Goal: Information Seeking & Learning: Find specific fact

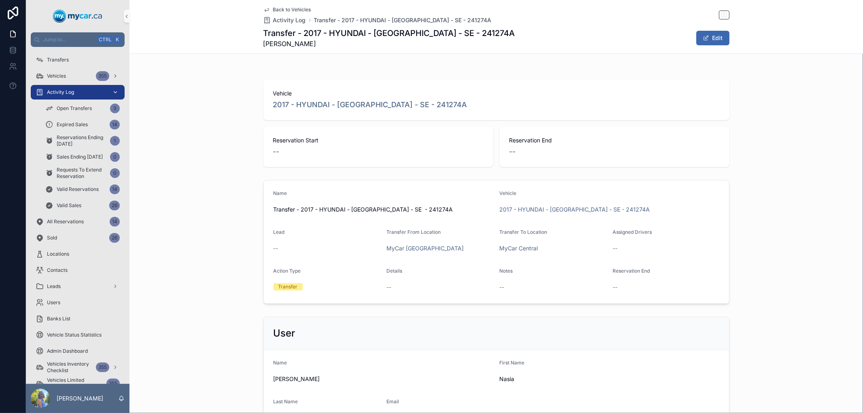
click at [71, 88] on div "Activity Log" at bounding box center [78, 92] width 84 height 13
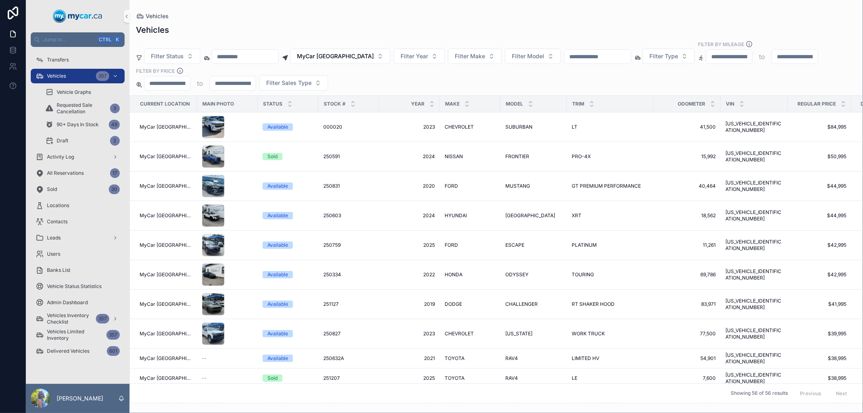
click at [594, 58] on input "scrollable content" at bounding box center [597, 56] width 66 height 11
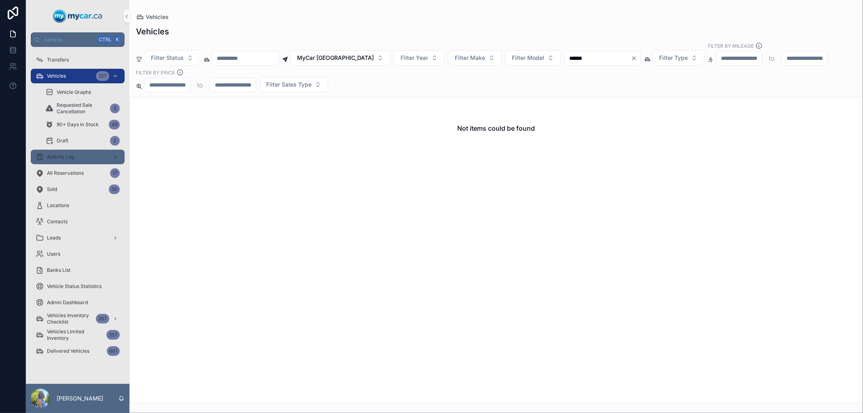
type input "******"
click at [53, 157] on span "Activity Log" at bounding box center [60, 157] width 27 height 6
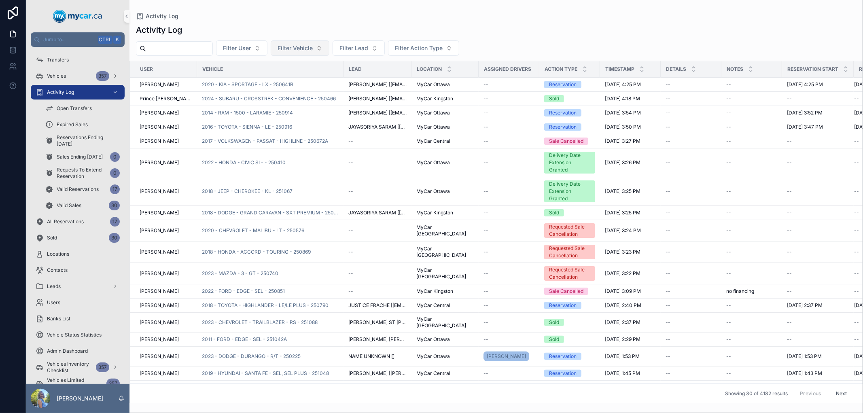
click at [311, 51] on span "Filter Vehicle" at bounding box center [294, 48] width 35 height 8
type input "******"
click at [311, 87] on div "2019 - MAZDA - MAZDA3 - GT - 250778" at bounding box center [318, 80] width 97 height 13
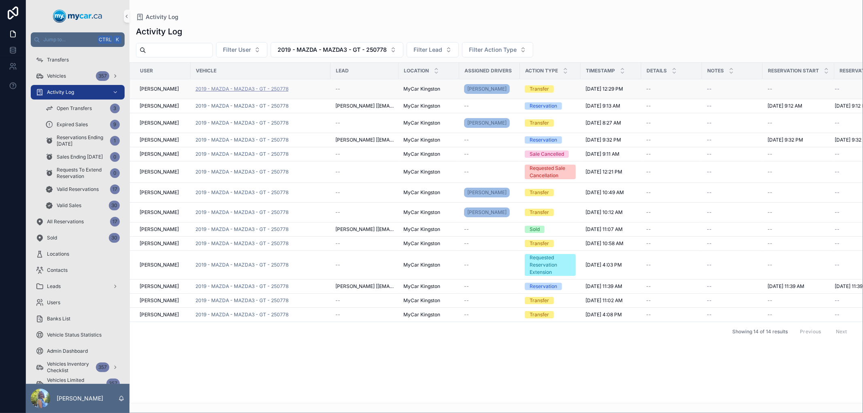
click at [267, 90] on span "2019 - MAZDA - MAZDA3 - GT - 250778" at bounding box center [241, 89] width 93 height 6
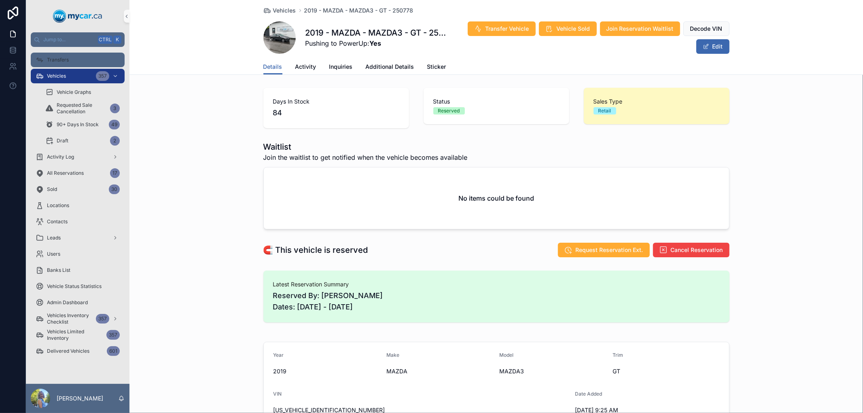
click at [90, 58] on div "Transfers" at bounding box center [78, 59] width 84 height 13
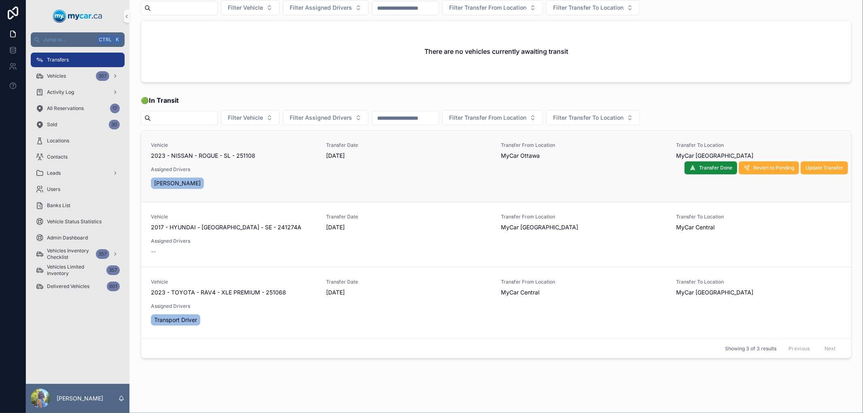
scroll to position [37, 0]
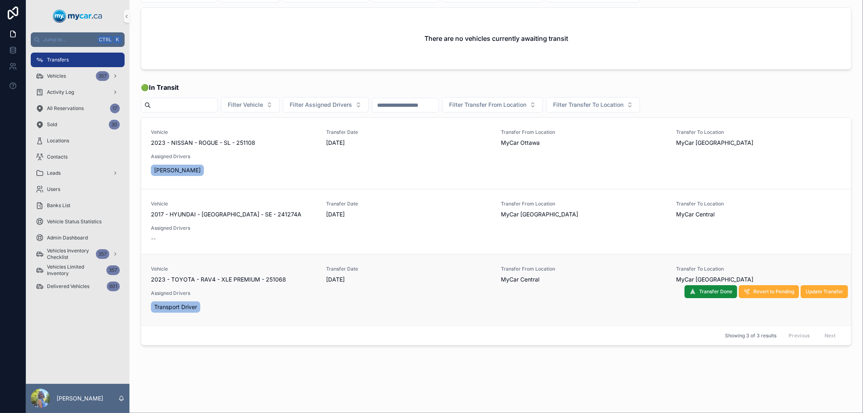
drag, startPoint x: 285, startPoint y: 281, endPoint x: 273, endPoint y: 281, distance: 11.3
click at [273, 281] on div "2023 - TOYOTA - RAV4 - XLE PREMIUM - 251068" at bounding box center [233, 279] width 165 height 8
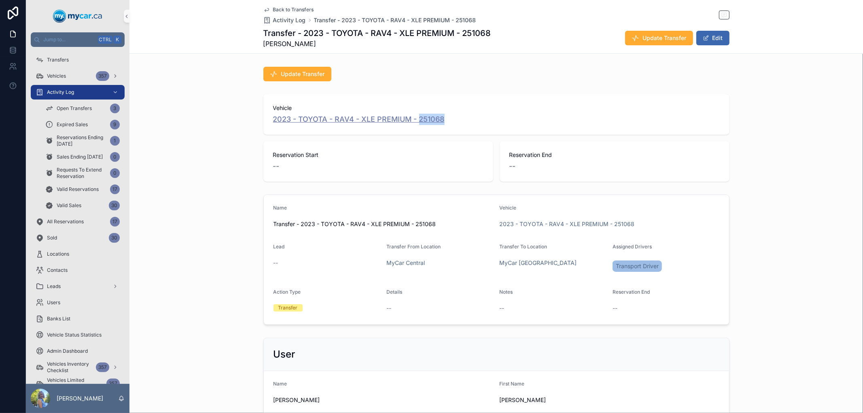
drag, startPoint x: 452, startPoint y: 119, endPoint x: 415, endPoint y: 119, distance: 36.4
click at [415, 119] on div "2023 - TOYOTA - RAV4 - XLE PREMIUM - 251068" at bounding box center [496, 119] width 447 height 11
copy span "251068"
click at [68, 64] on div "Transfers" at bounding box center [78, 59] width 84 height 13
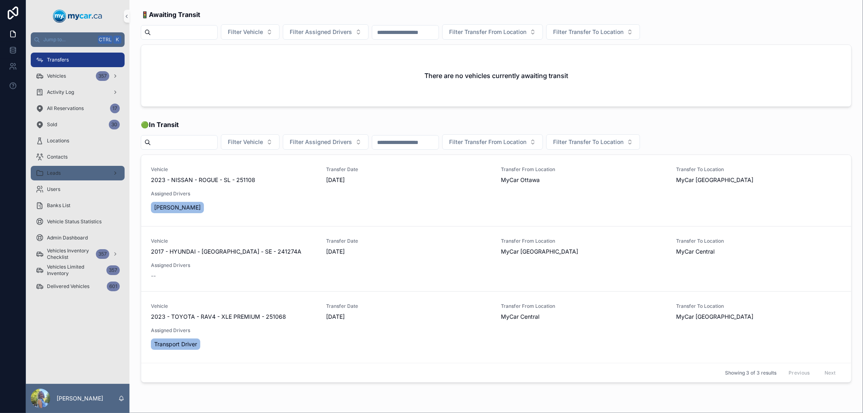
click at [58, 173] on span "Leads" at bounding box center [54, 173] width 14 height 6
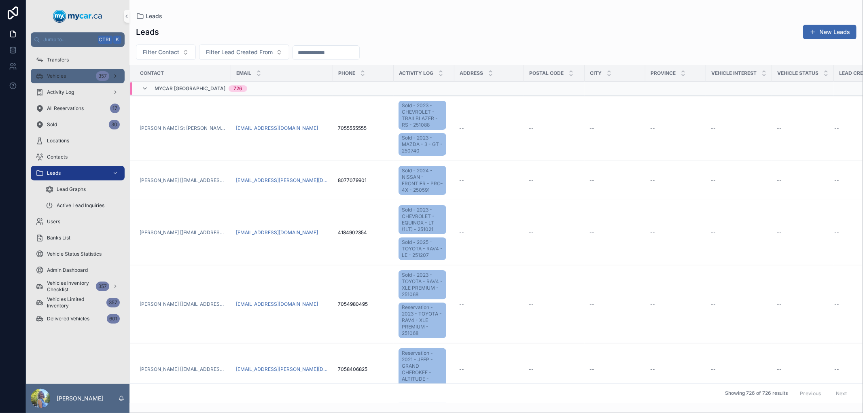
click at [74, 74] on div "Vehicles 357" at bounding box center [78, 76] width 84 height 13
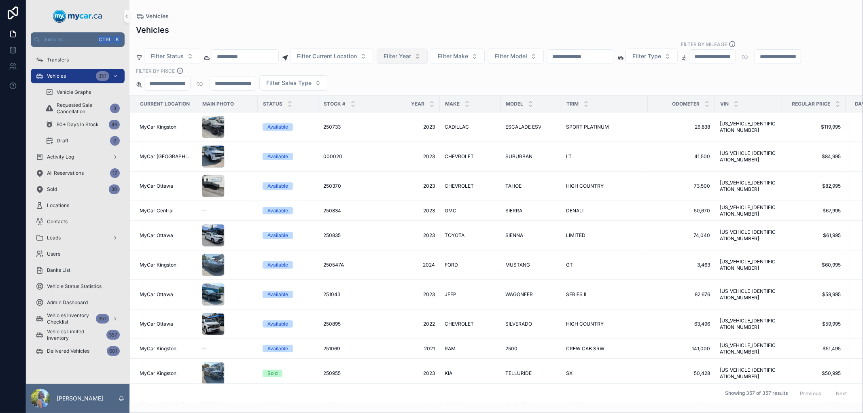
click at [428, 57] on button "Filter Year" at bounding box center [402, 56] width 51 height 15
click at [419, 138] on div "2016" at bounding box center [421, 140] width 97 height 13
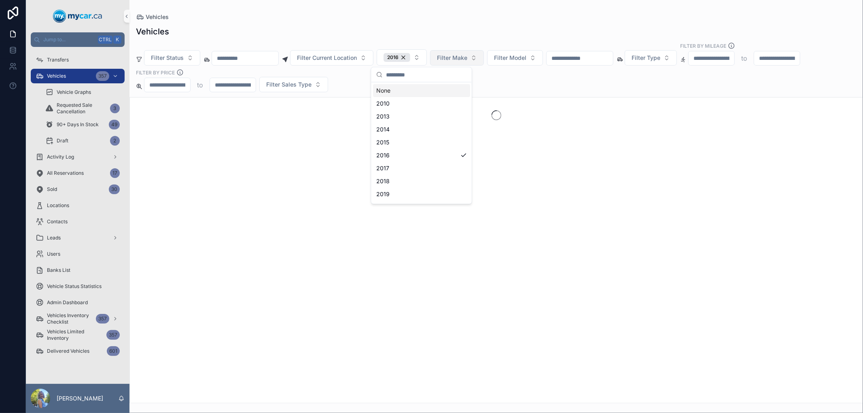
click at [467, 57] on span "Filter Make" at bounding box center [452, 58] width 30 height 8
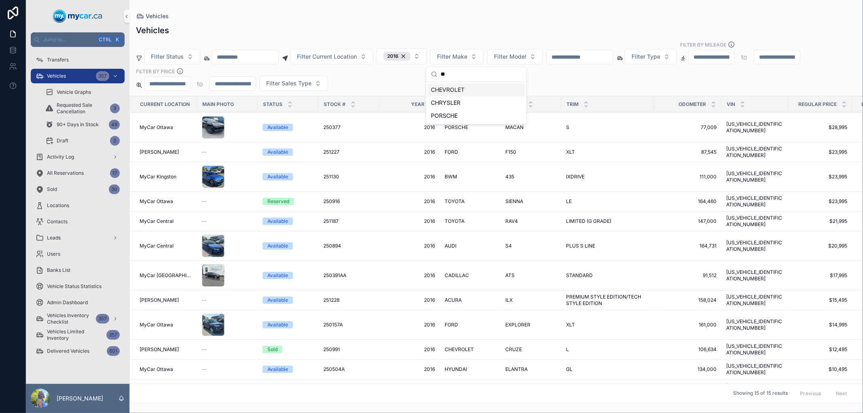
type input "**"
click at [467, 90] on div "CHEVROLET" at bounding box center [476, 89] width 97 height 13
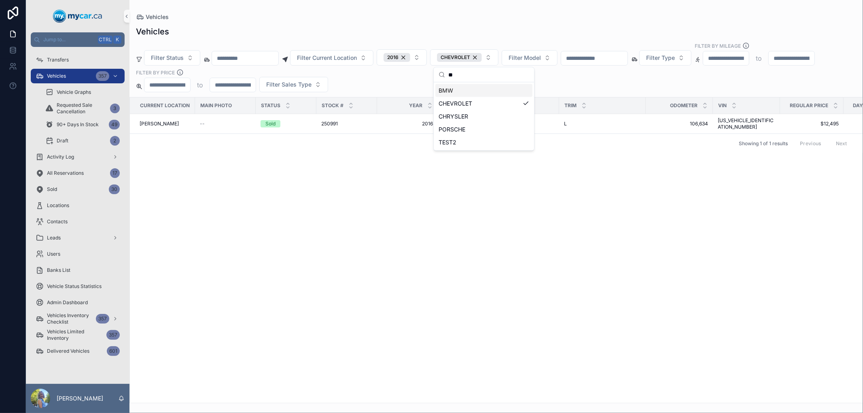
click at [387, 32] on div "Vehicles" at bounding box center [496, 31] width 720 height 11
click at [328, 121] on span "250991" at bounding box center [329, 124] width 17 height 6
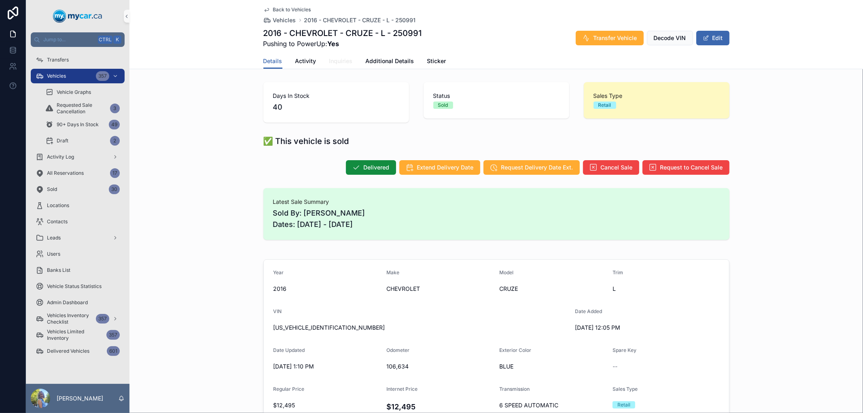
click at [329, 58] on span "Inquiries" at bounding box center [340, 61] width 23 height 8
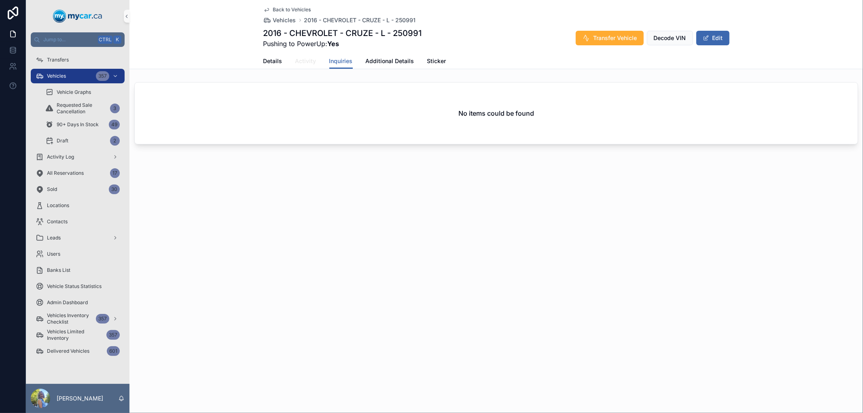
click at [308, 58] on span "Activity" at bounding box center [305, 61] width 21 height 8
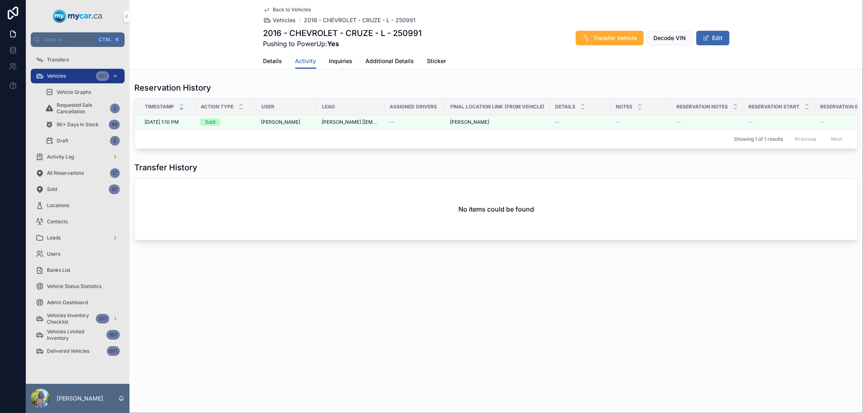
click at [76, 75] on div "Vehicles 357" at bounding box center [78, 76] width 84 height 13
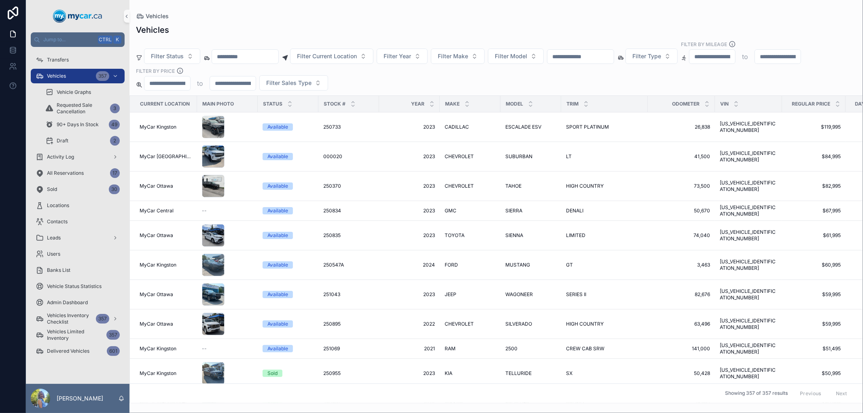
click at [590, 57] on input "scrollable content" at bounding box center [580, 56] width 66 height 11
click at [411, 54] on span "Filter Year" at bounding box center [397, 56] width 28 height 8
click at [393, 158] on div "2021" at bounding box center [421, 160] width 97 height 13
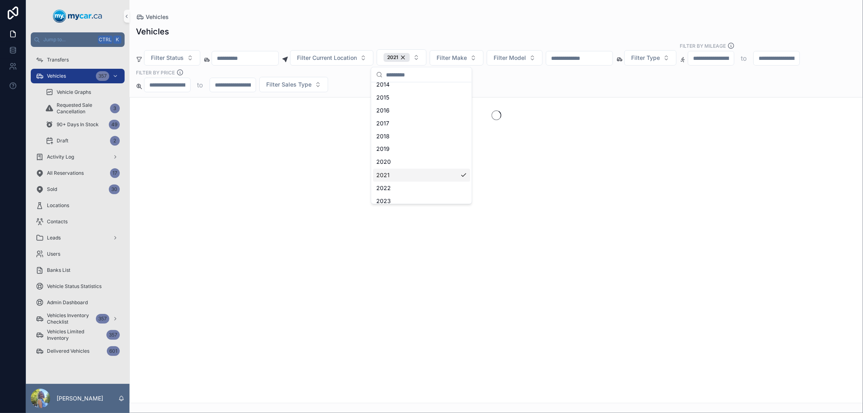
scroll to position [58, 0]
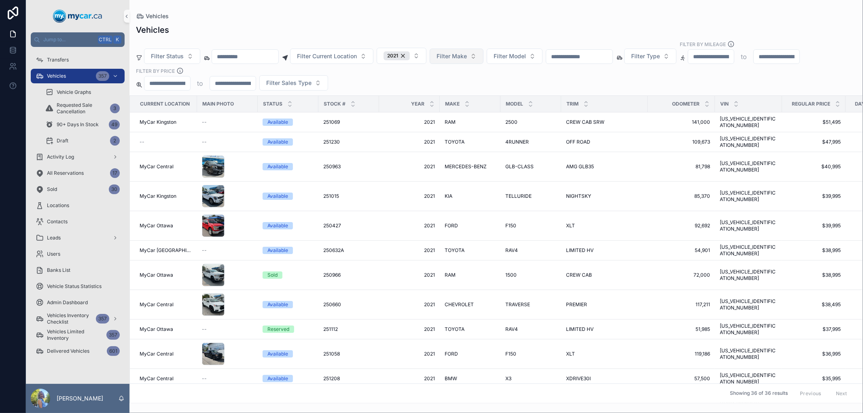
click at [467, 52] on span "Filter Make" at bounding box center [451, 56] width 30 height 8
type input "**"
click at [460, 87] on div "FORD" at bounding box center [476, 89] width 97 height 13
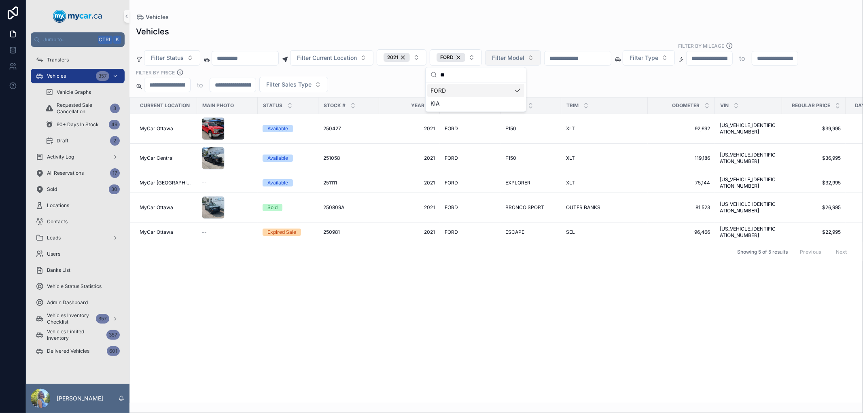
click at [524, 58] on span "Filter Model" at bounding box center [508, 58] width 32 height 8
type input "**"
click at [515, 104] on span "EXPLORER" at bounding box center [501, 104] width 29 height 8
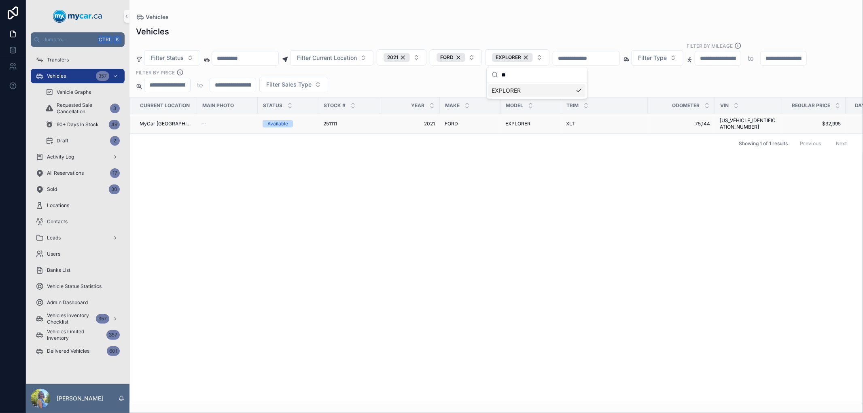
click at [331, 123] on span "251111" at bounding box center [330, 124] width 14 height 6
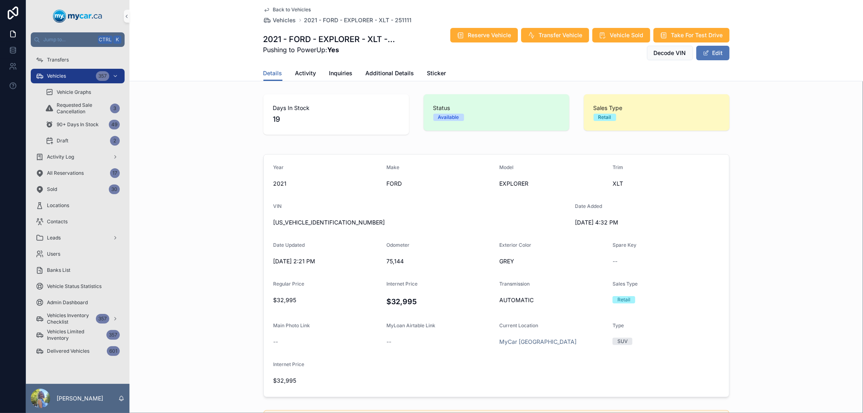
click at [704, 55] on span "scrollable content" at bounding box center [706, 53] width 6 height 6
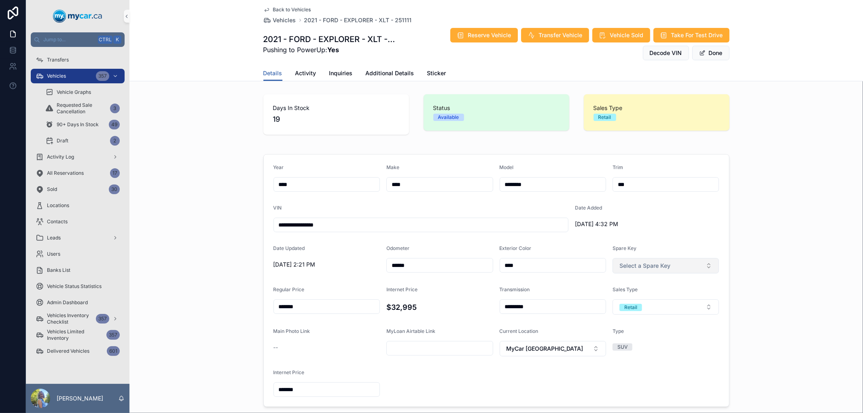
click at [707, 266] on button "Select a Spare Key" at bounding box center [665, 265] width 107 height 15
click at [638, 295] on div "Yes" at bounding box center [662, 298] width 102 height 12
click at [706, 53] on button "Done" at bounding box center [710, 53] width 37 height 15
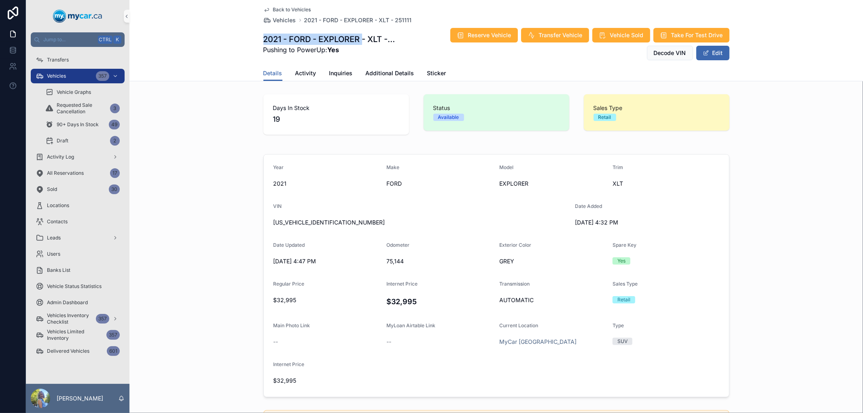
drag, startPoint x: 255, startPoint y: 38, endPoint x: 361, endPoint y: 41, distance: 106.0
click at [361, 41] on div "Back to Vehicles Vehicles 2021 - FORD - EXPLORER - XLT - 251111 2021 - FORD - E…" at bounding box center [495, 40] width 733 height 81
copy h1 "2021 - FORD - EXPLORER"
drag, startPoint x: 334, startPoint y: 221, endPoint x: 264, endPoint y: 221, distance: 70.0
click at [264, 221] on form "Year 2021 Make FORD Model EXPLORER Trim XLT VIN 1FMSK8DH7MGB19190 Date Added 8/…" at bounding box center [496, 276] width 465 height 242
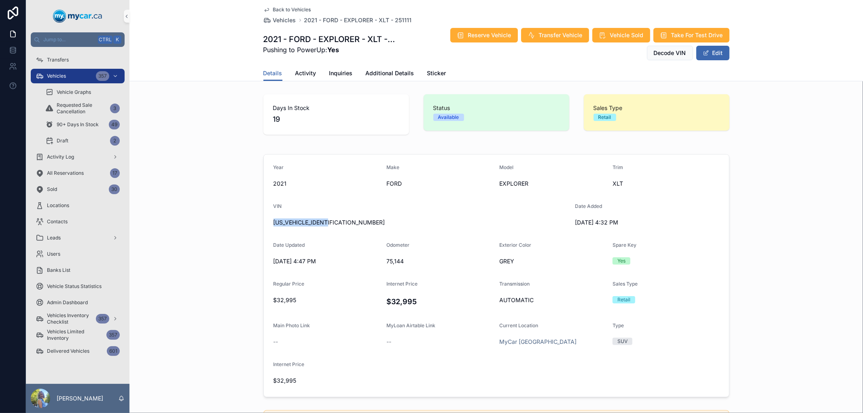
copy span "[US_VEHICLE_IDENTIFICATION_NUMBER]"
click at [282, 19] on span "Vehicles" at bounding box center [284, 20] width 23 height 8
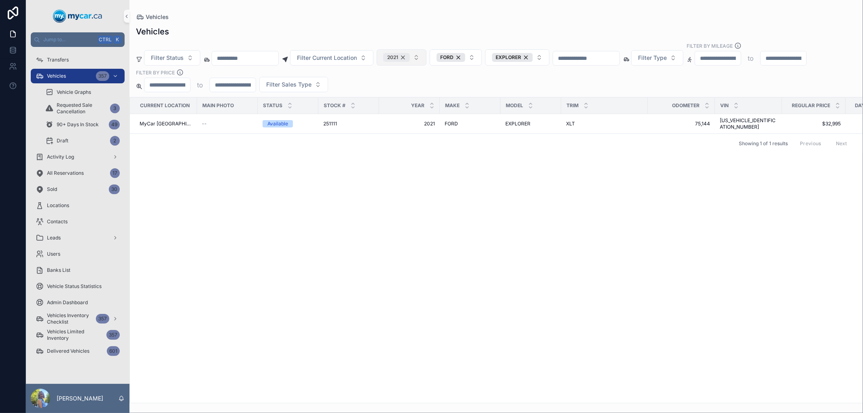
click at [410, 58] on div "2021" at bounding box center [396, 57] width 26 height 9
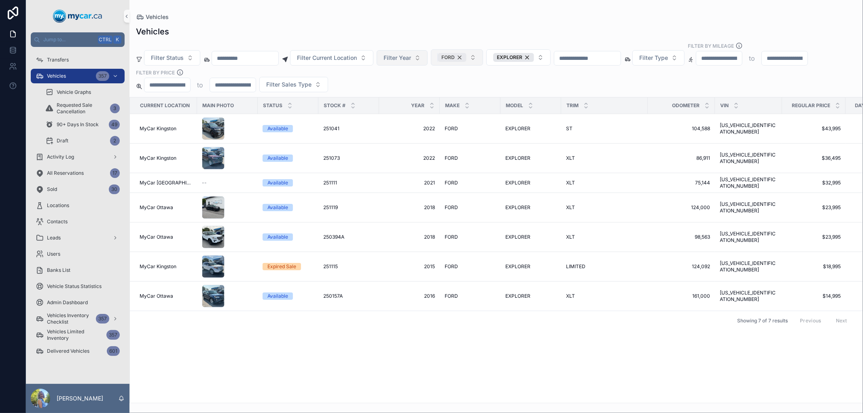
click at [466, 58] on div "FORD" at bounding box center [452, 57] width 29 height 9
click at [536, 54] on div "EXPLORER" at bounding box center [515, 57] width 41 height 9
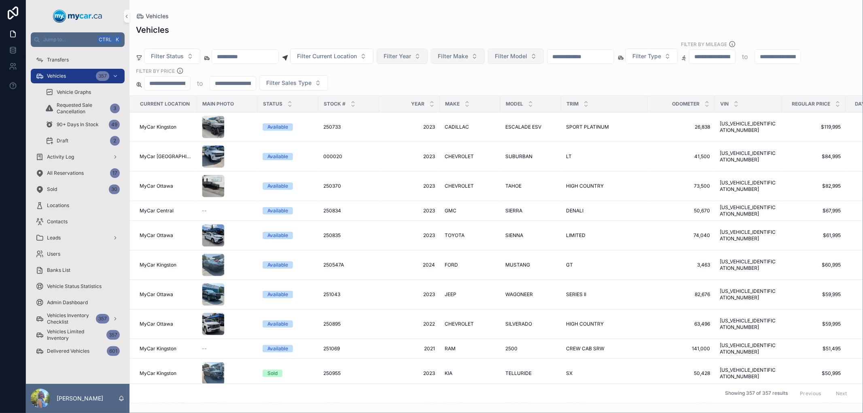
click at [411, 59] on span "Filter Year" at bounding box center [397, 56] width 28 height 8
click at [401, 129] on div "2022" at bounding box center [421, 128] width 97 height 13
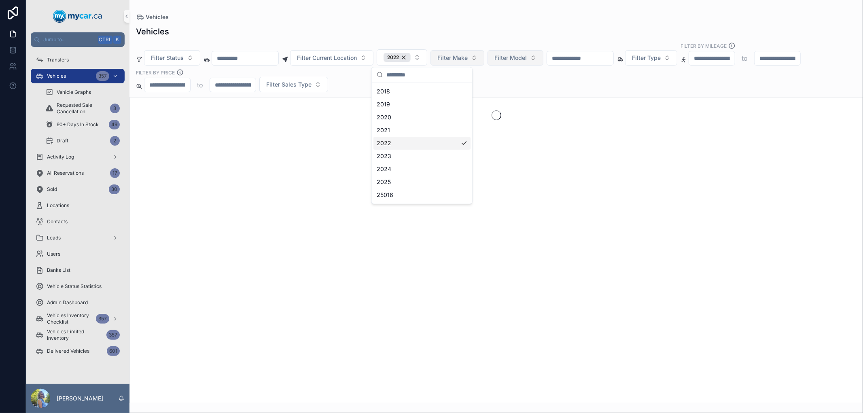
scroll to position [103, 0]
click at [468, 58] on span "Filter Make" at bounding box center [452, 58] width 30 height 8
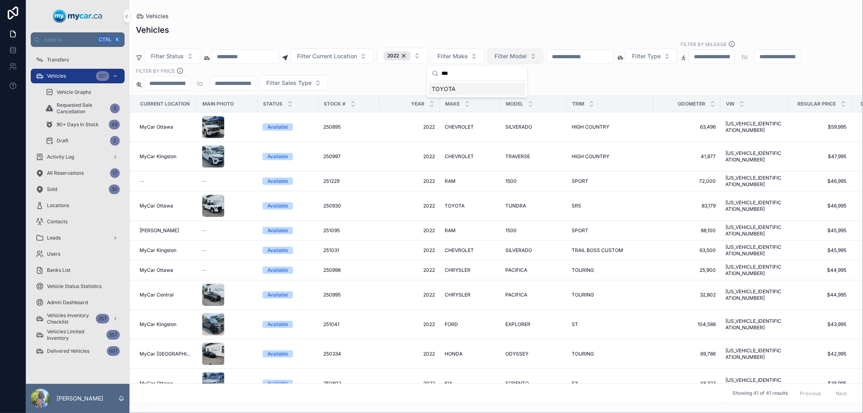
type input "***"
click at [472, 89] on div "TOYOTA" at bounding box center [476, 89] width 97 height 13
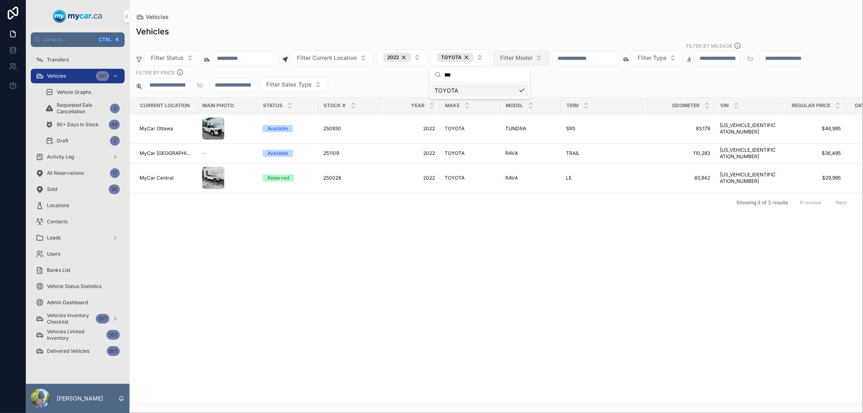
click at [532, 59] on span "Filter Model" at bounding box center [516, 58] width 32 height 8
click at [529, 79] on input "****" at bounding box center [544, 75] width 81 height 15
type input "****"
click at [525, 95] on div "RAV4" at bounding box center [539, 90] width 97 height 13
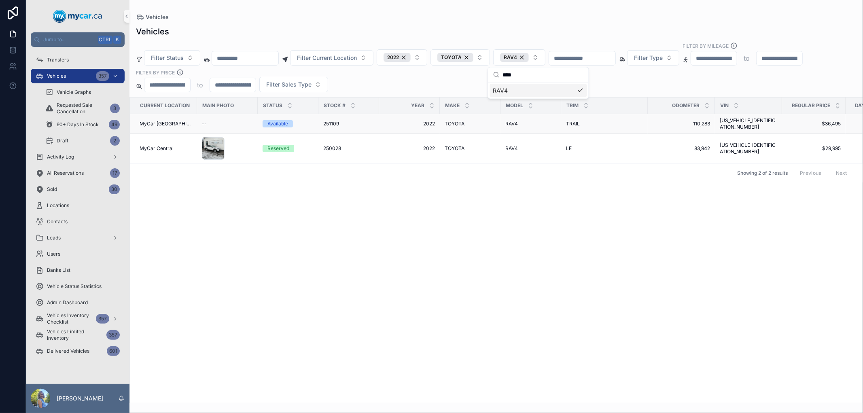
click at [332, 121] on span "251109" at bounding box center [331, 124] width 16 height 6
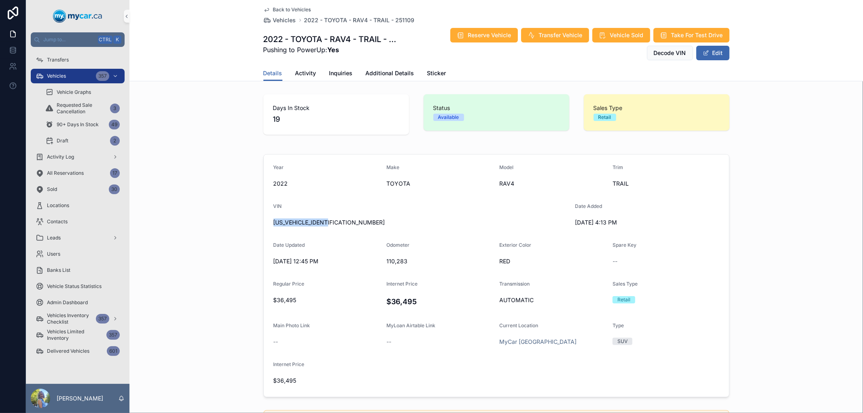
drag, startPoint x: 340, startPoint y: 221, endPoint x: 269, endPoint y: 221, distance: 70.8
click at [273, 221] on span "[US_VEHICLE_IDENTIFICATION_NUMBER]" at bounding box center [420, 222] width 295 height 8
copy span "[US_VEHICLE_IDENTIFICATION_NUMBER]"
drag, startPoint x: 423, startPoint y: 265, endPoint x: 381, endPoint y: 261, distance: 42.6
click at [381, 261] on form "Year 2022 Make TOYOTA Model RAV4 Trim TRAIL VIN 2T3J1RFV5NW309765 Date Added 8/…" at bounding box center [496, 276] width 465 height 242
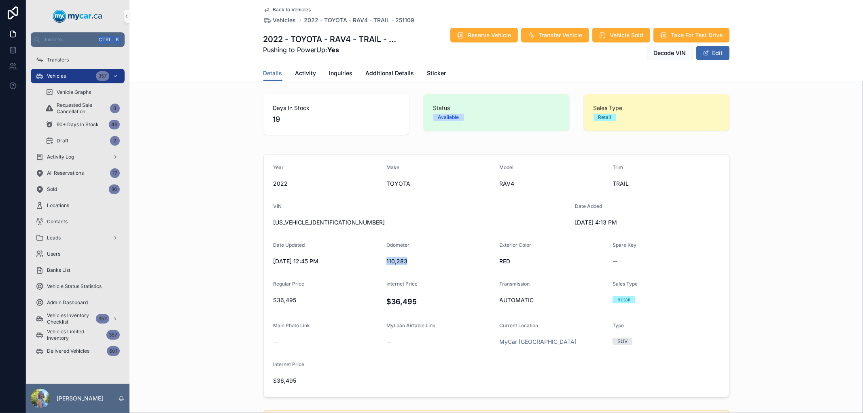
copy span "110,283"
drag, startPoint x: 260, startPoint y: 38, endPoint x: 349, endPoint y: 37, distance: 89.8
click at [349, 37] on h1 "2022 - TOYOTA - RAV4 - TRAIL - 251109" at bounding box center [330, 39] width 135 height 11
copy h1 "2022 - TOYOTA - RAV4"
drag, startPoint x: 423, startPoint y: 24, endPoint x: 392, endPoint y: 23, distance: 30.4
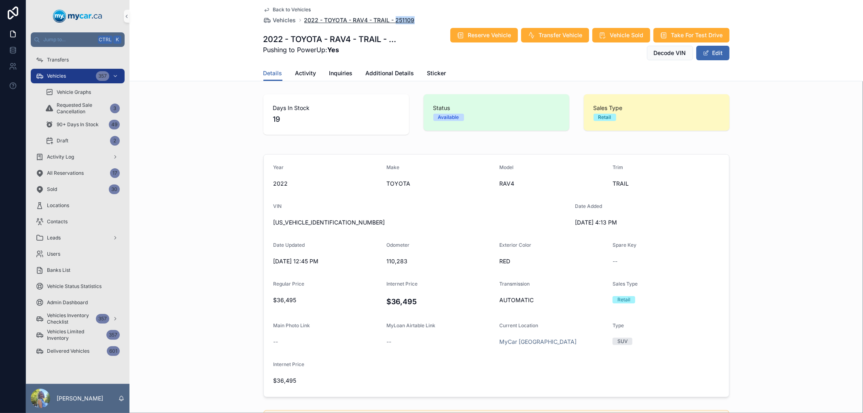
click at [392, 23] on div "Back to Vehicles Vehicles 2022 - TOYOTA - RAV4 - TRAIL - 251109 2022 - TOYOTA -…" at bounding box center [496, 33] width 466 height 66
copy span "251109"
click at [720, 54] on button "Edit" at bounding box center [712, 53] width 33 height 15
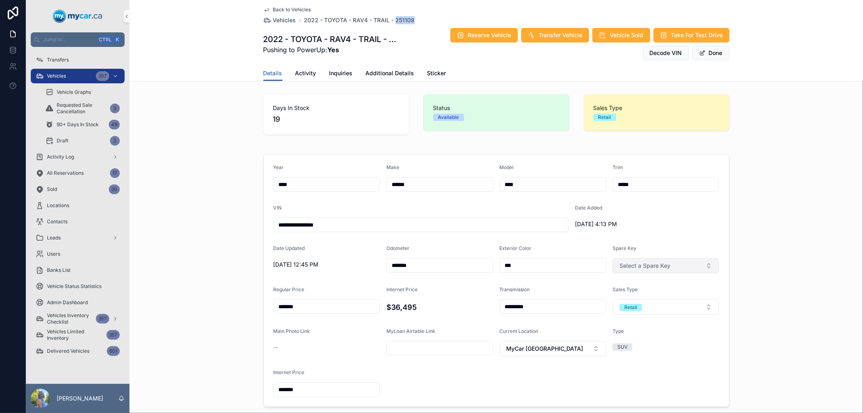
click at [708, 266] on button "Select a Spare Key" at bounding box center [665, 265] width 107 height 15
click at [639, 300] on div "Yes" at bounding box center [662, 298] width 102 height 12
click at [707, 53] on button "Done" at bounding box center [710, 53] width 37 height 15
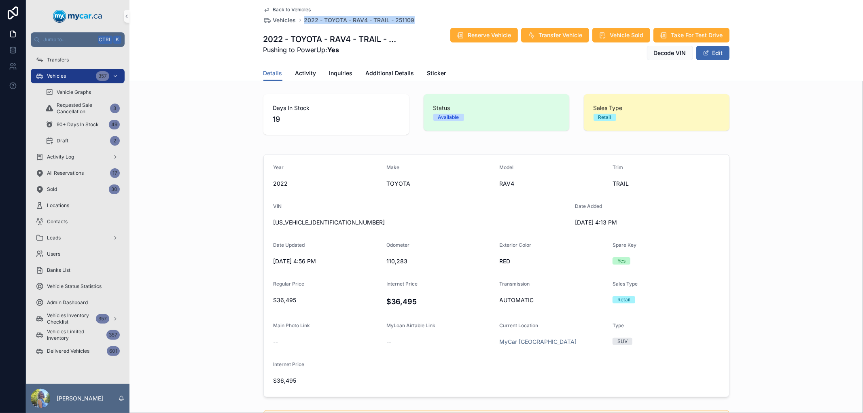
drag, startPoint x: 411, startPoint y: 19, endPoint x: 299, endPoint y: 21, distance: 112.5
click at [299, 21] on div "Back to Vehicles Vehicles 2022 - TOYOTA - RAV4 - TRAIL - 251109" at bounding box center [496, 15] width 466 height 18
copy span "2022 - TOYOTA - RAV4 - TRAIL - 251109"
click at [280, 18] on span "Vehicles" at bounding box center [284, 20] width 23 height 8
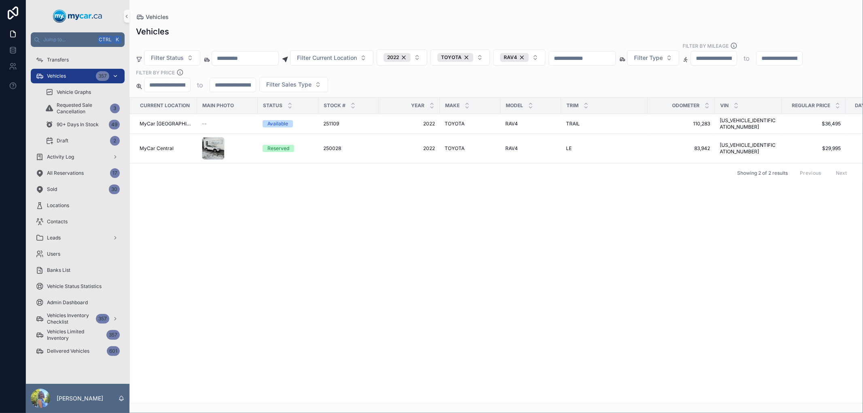
click at [82, 75] on div "Vehicles 357" at bounding box center [78, 76] width 84 height 13
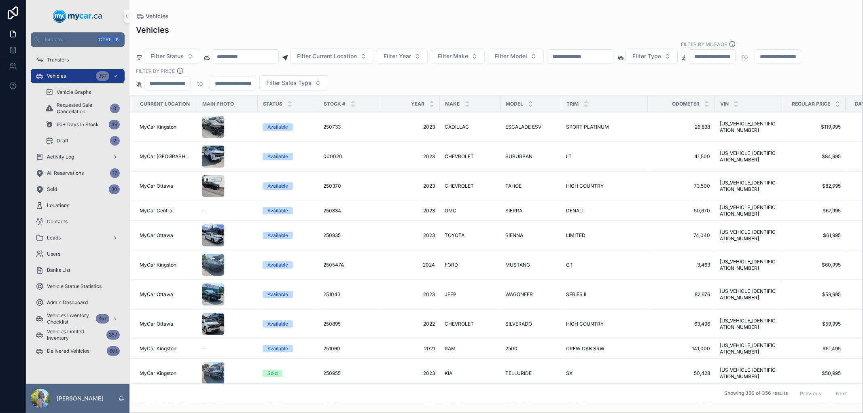
click at [614, 57] on input "scrollable content" at bounding box center [580, 56] width 66 height 11
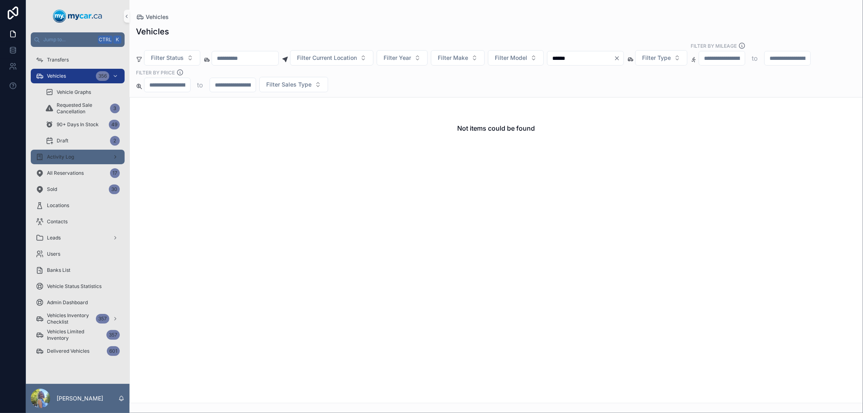
type input "******"
click at [58, 154] on span "Activity Log" at bounding box center [60, 157] width 27 height 6
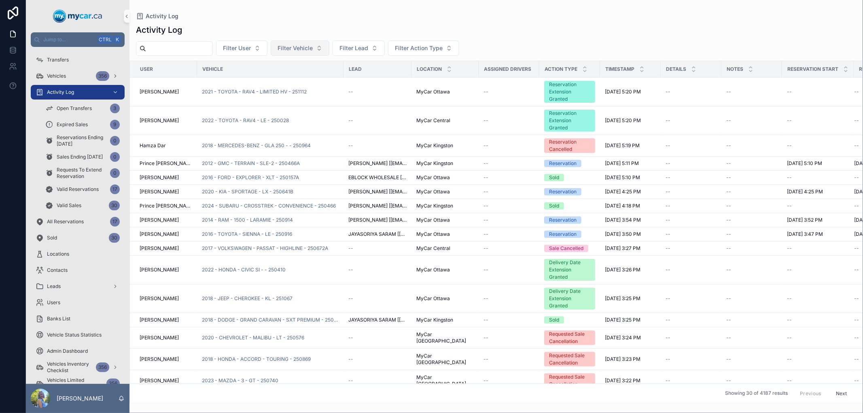
click at [302, 49] on span "Filter Vehicle" at bounding box center [294, 48] width 35 height 8
type input "******"
click at [85, 88] on div "Activity Log" at bounding box center [78, 92] width 84 height 13
click at [301, 51] on span "Filter Vehicle" at bounding box center [294, 48] width 35 height 8
click at [283, 62] on input "******" at bounding box center [323, 65] width 81 height 15
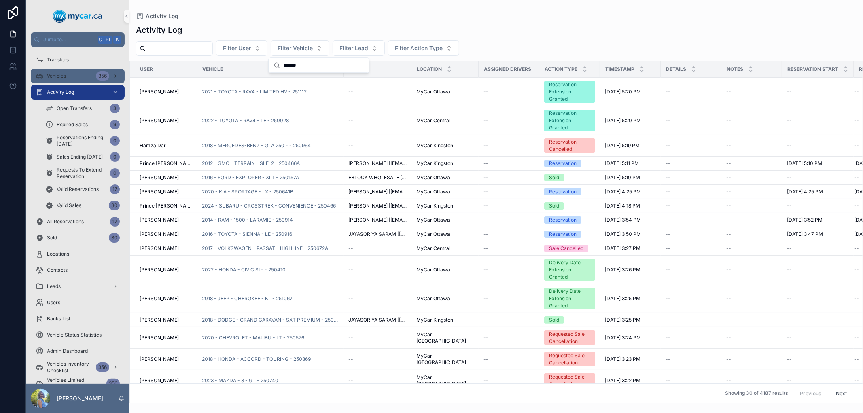
type input "******"
click at [69, 72] on div "Vehicles 356" at bounding box center [78, 76] width 84 height 13
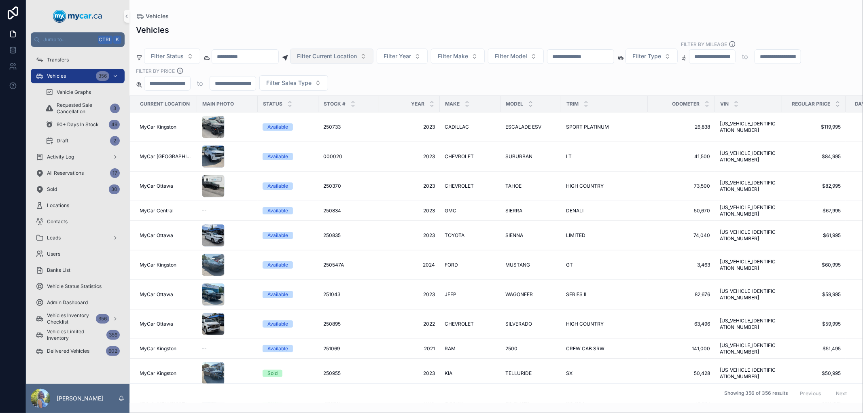
click at [356, 57] on span "Filter Current Location" at bounding box center [327, 56] width 60 height 8
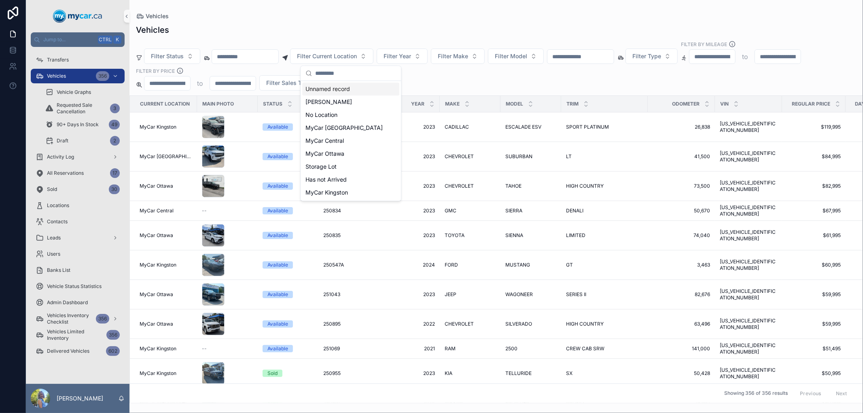
click at [590, 57] on input "scrollable content" at bounding box center [580, 56] width 66 height 11
paste input "******"
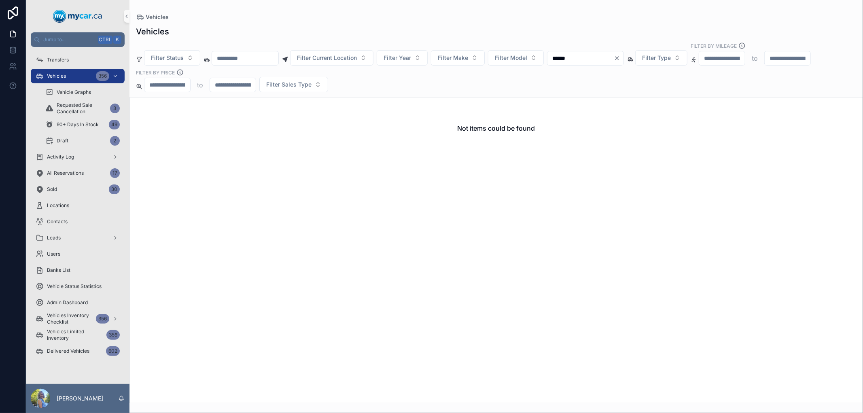
type input "******"
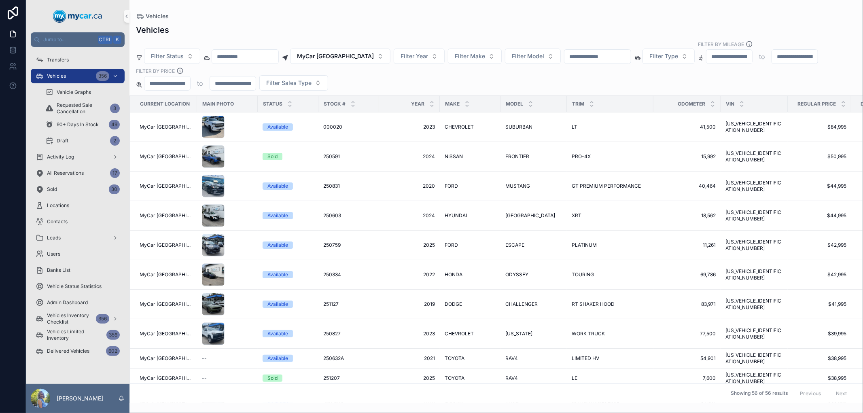
click at [587, 54] on input "scrollable content" at bounding box center [597, 56] width 66 height 11
paste input "******"
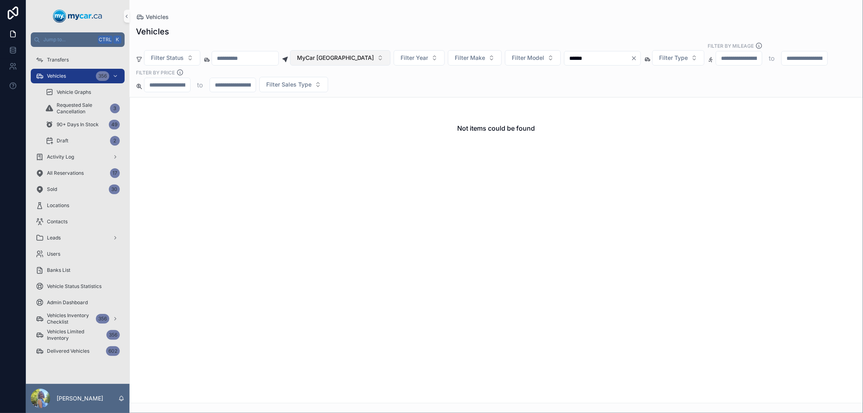
type input "******"
click at [364, 57] on button "MyCar [GEOGRAPHIC_DATA]" at bounding box center [340, 57] width 100 height 15
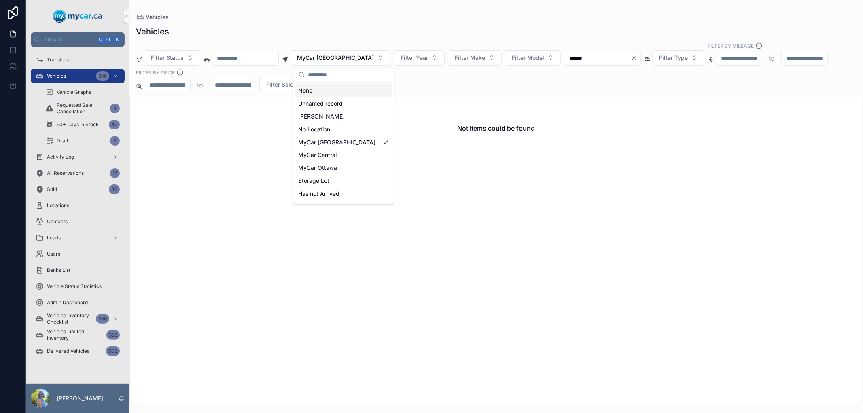
click at [313, 88] on div "None" at bounding box center [343, 90] width 97 height 13
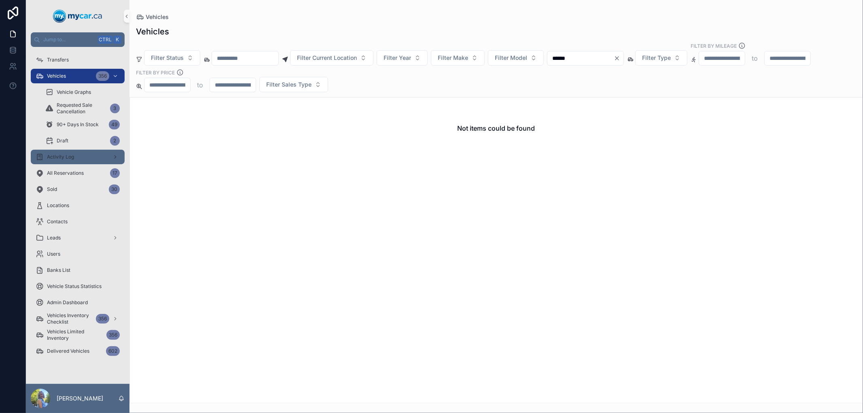
click at [66, 159] on span "Activity Log" at bounding box center [60, 157] width 27 height 6
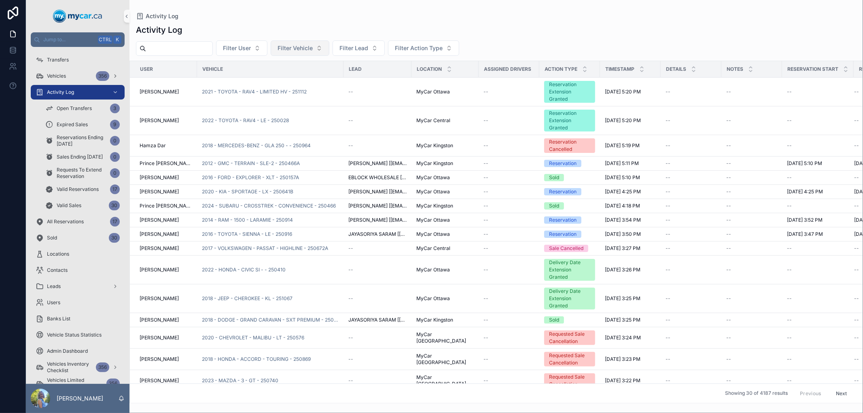
click at [312, 54] on button "Filter Vehicle" at bounding box center [300, 47] width 59 height 15
type input "******"
click at [351, 30] on div "Activity Log" at bounding box center [496, 29] width 720 height 11
